Goal: Check status

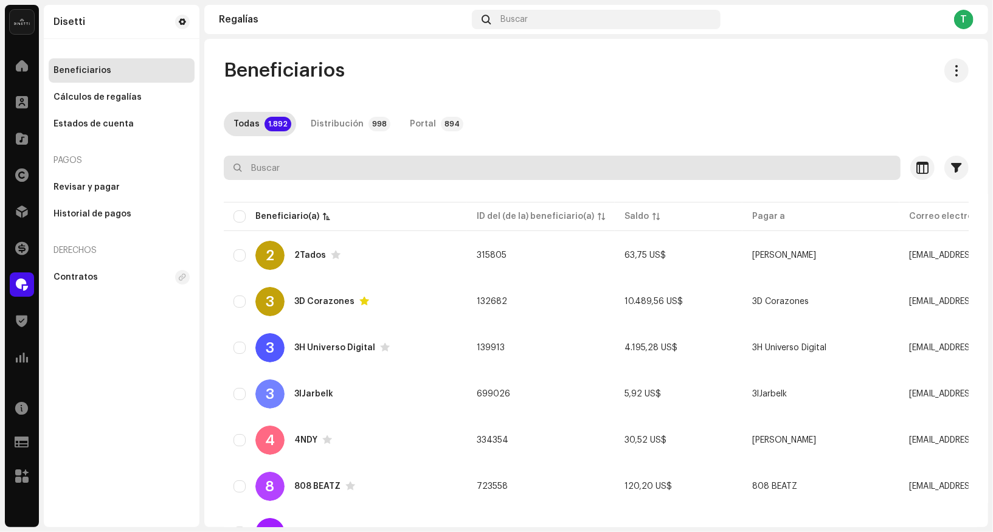
click at [314, 166] on input "text" at bounding box center [562, 168] width 677 height 24
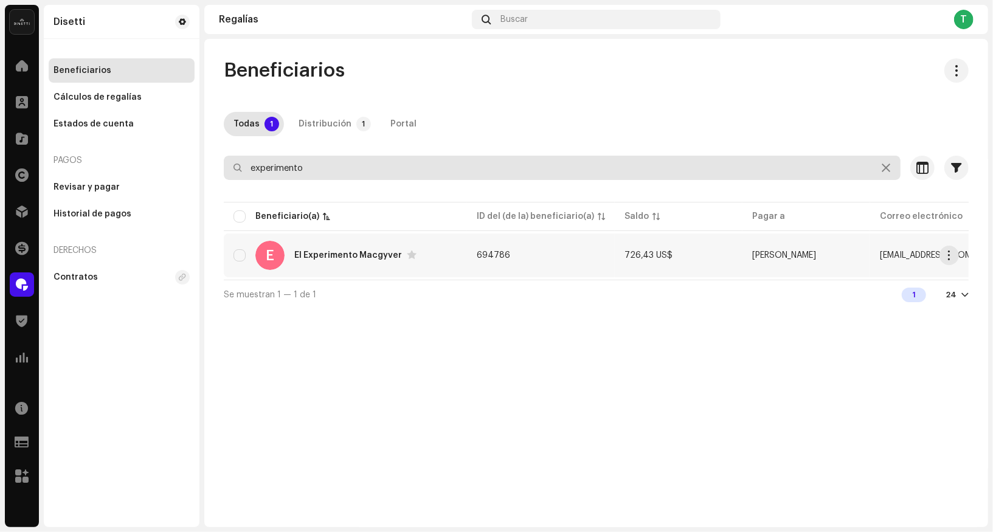
type input "experimento"
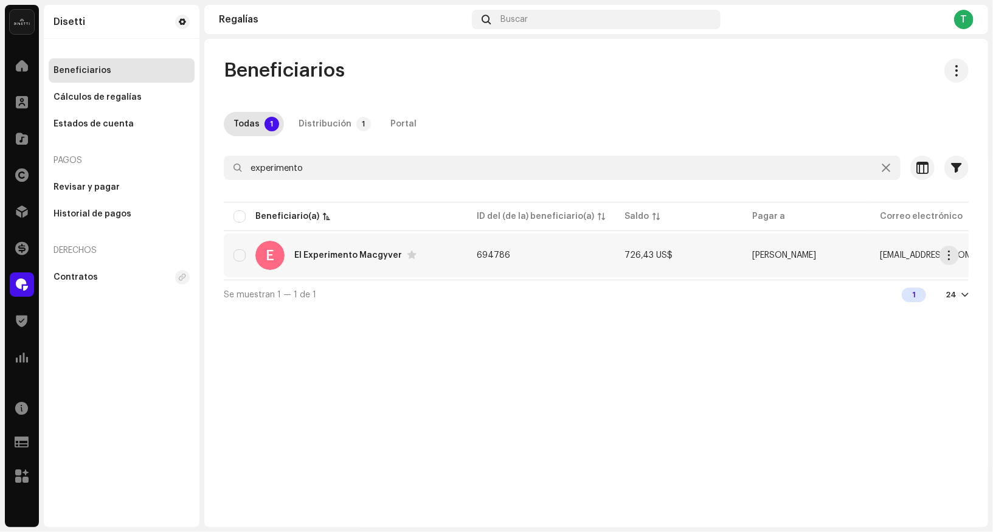
click at [306, 256] on div "El Experimento Macgyver" at bounding box center [348, 255] width 108 height 9
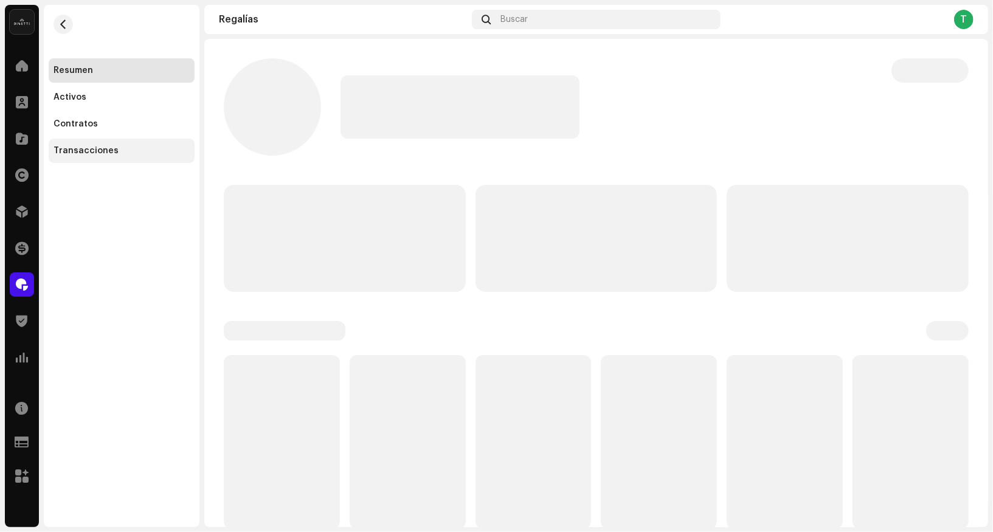
click at [88, 153] on div "Transacciones" at bounding box center [86, 151] width 65 height 10
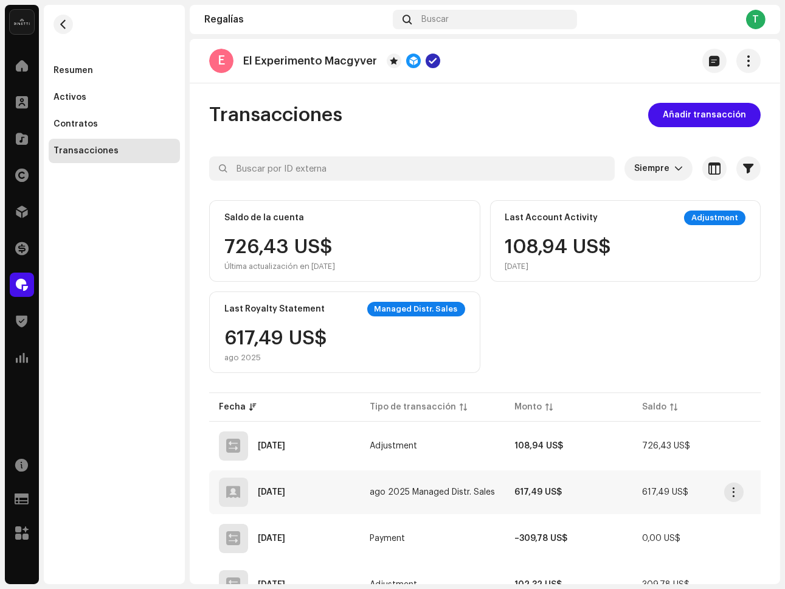
click at [359, 483] on td "[DATE]" at bounding box center [284, 492] width 151 height 44
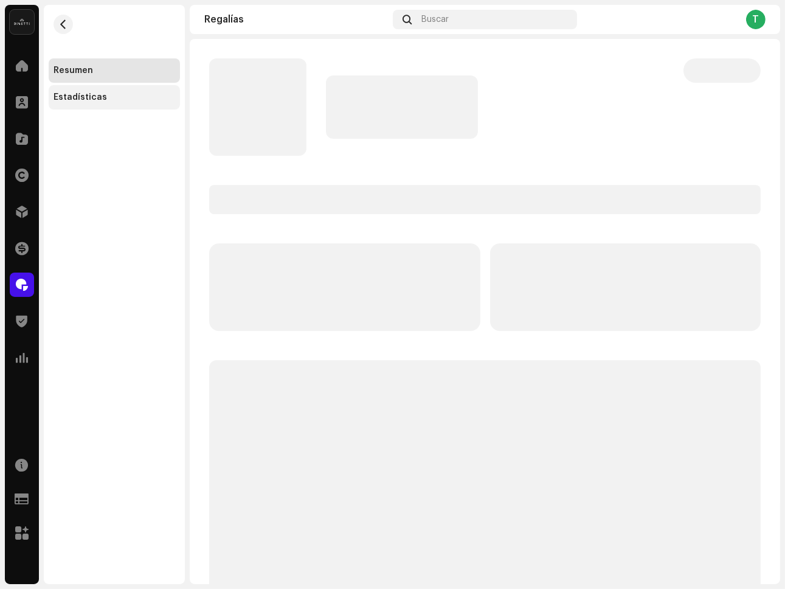
click at [75, 103] on div "Estadísticas" at bounding box center [114, 97] width 131 height 24
